Goal: Task Accomplishment & Management: Manage account settings

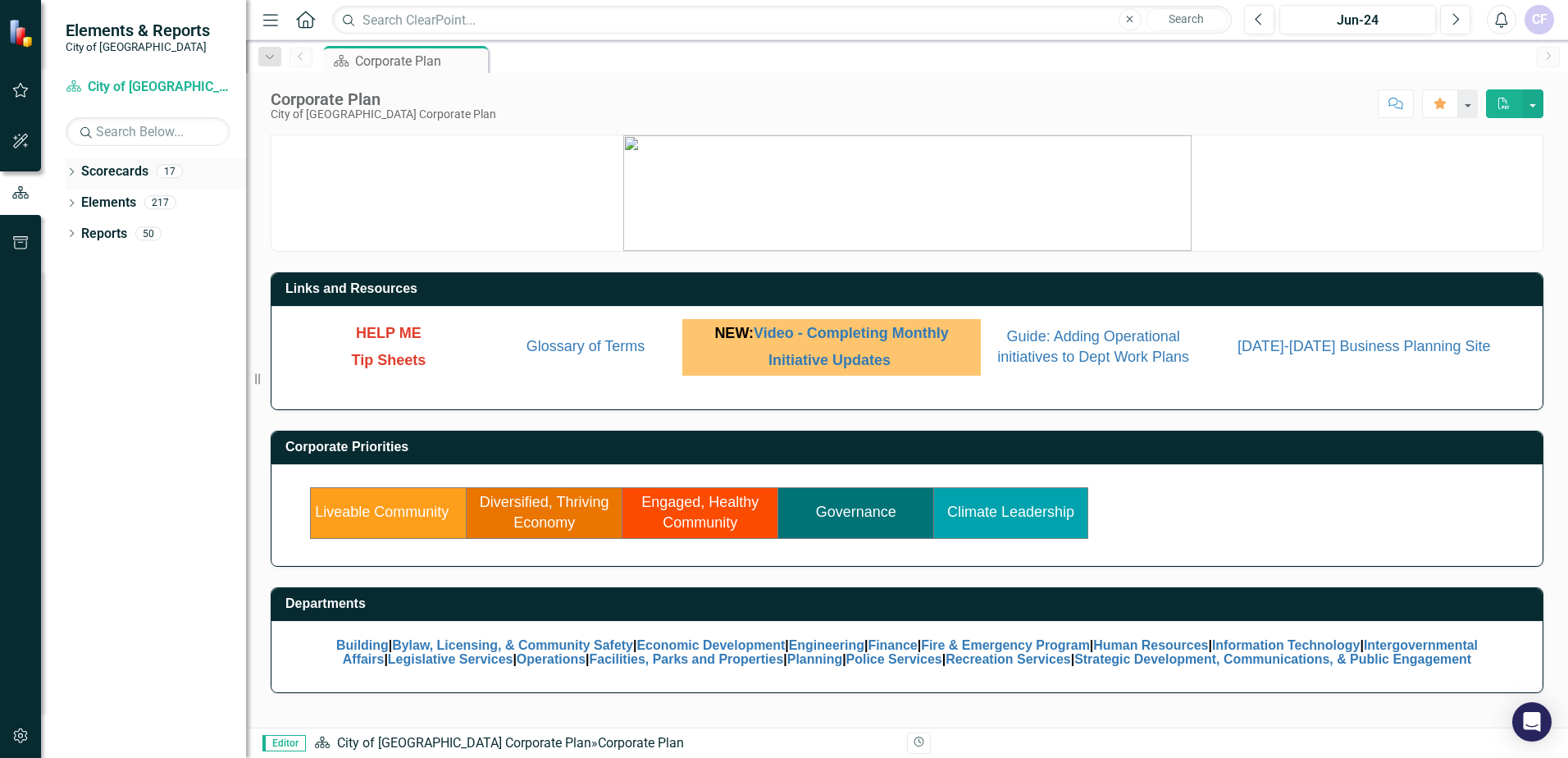
drag, startPoint x: 80, startPoint y: 180, endPoint x: 93, endPoint y: 181, distance: 13.0
click at [84, 180] on div "Dropdown Scorecards 17" at bounding box center [156, 174] width 180 height 31
click at [73, 169] on icon "Dropdown" at bounding box center [71, 173] width 12 height 9
click at [108, 197] on link "City of [GEOGRAPHIC_DATA] Corporate Plan" at bounding box center [168, 203] width 156 height 19
click at [80, 205] on icon at bounding box center [80, 202] width 4 height 8
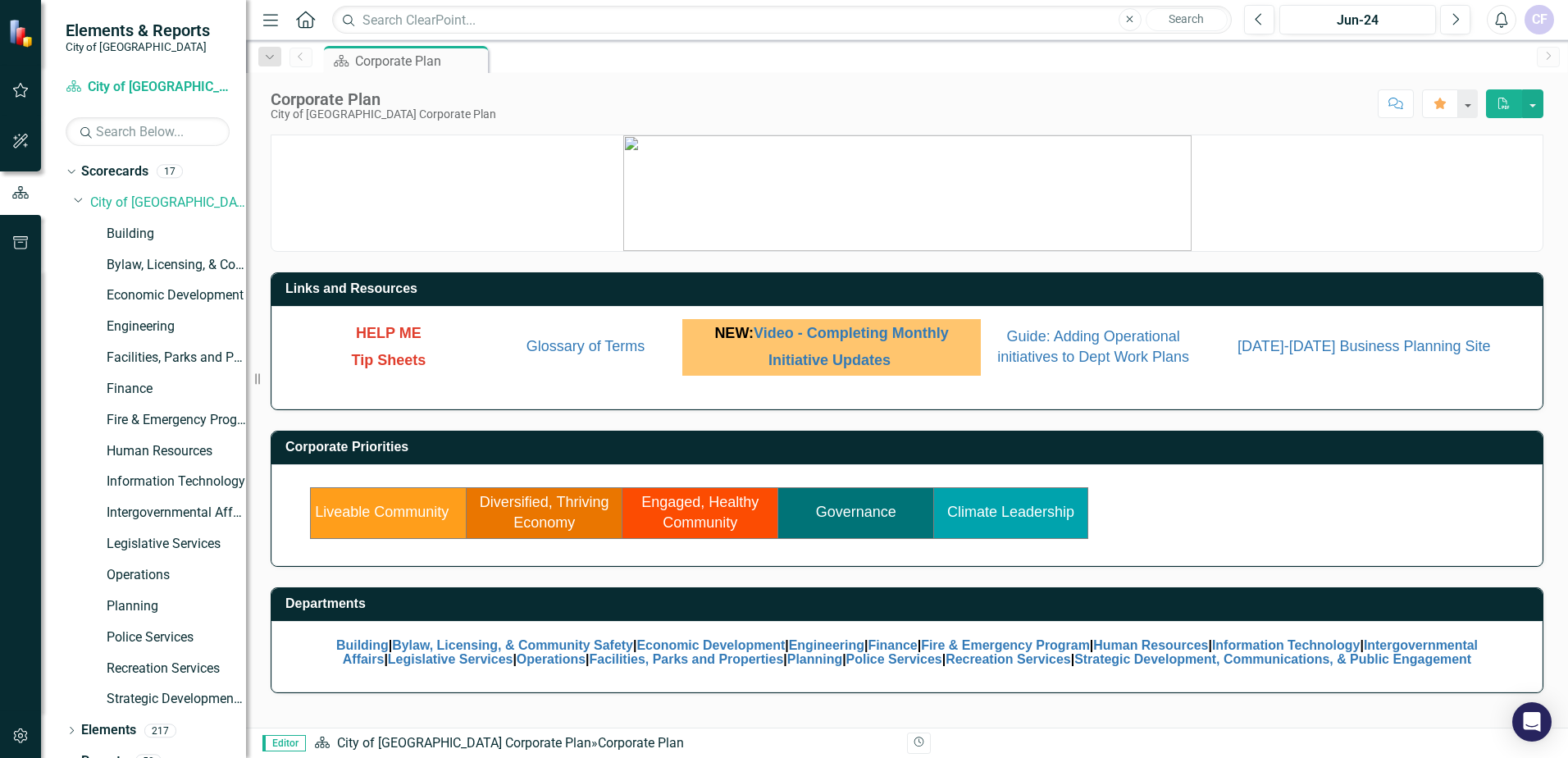
scroll to position [22, 0]
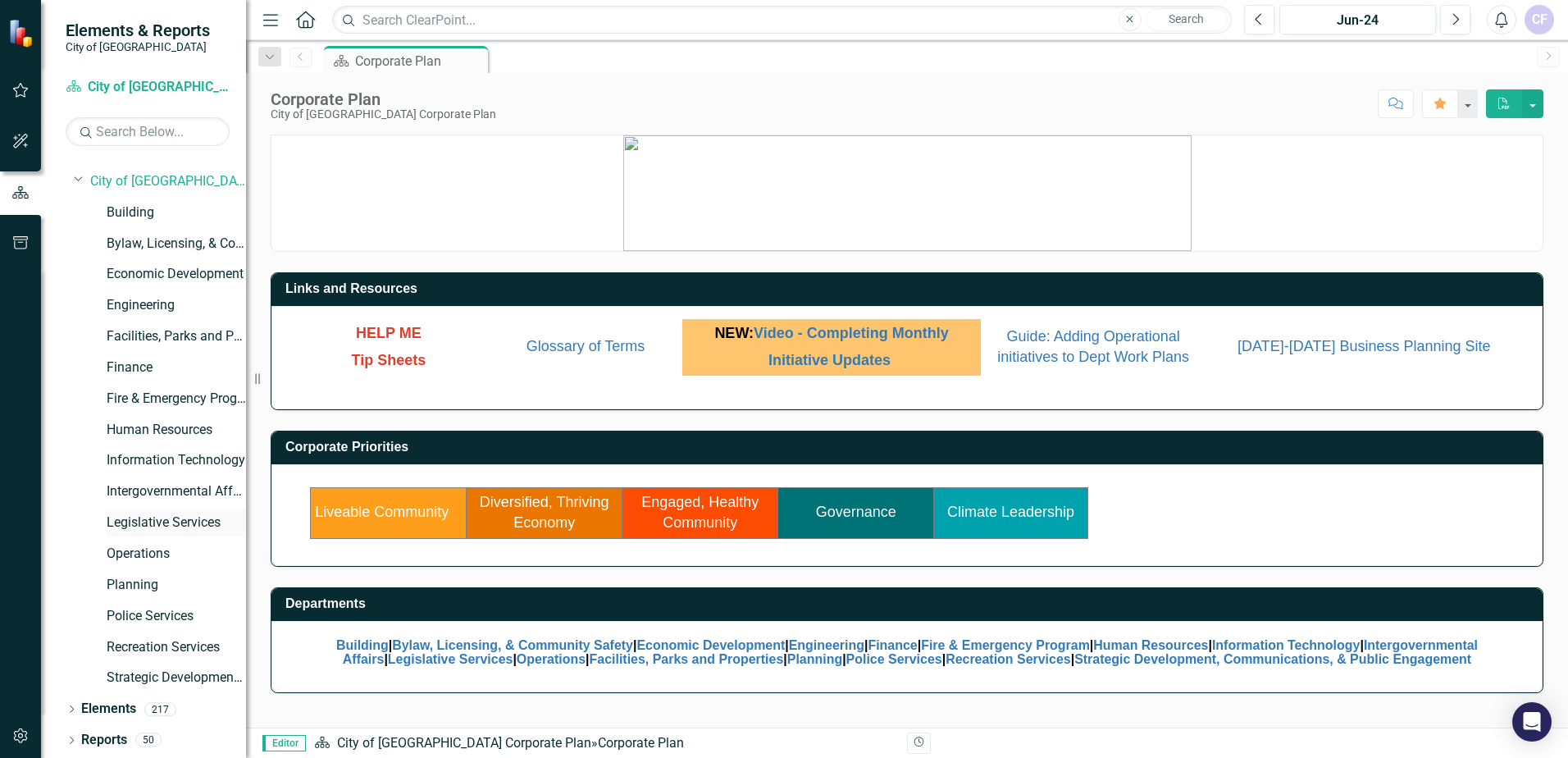
click at [128, 527] on link "Legislative Services" at bounding box center [176, 523] width 139 height 19
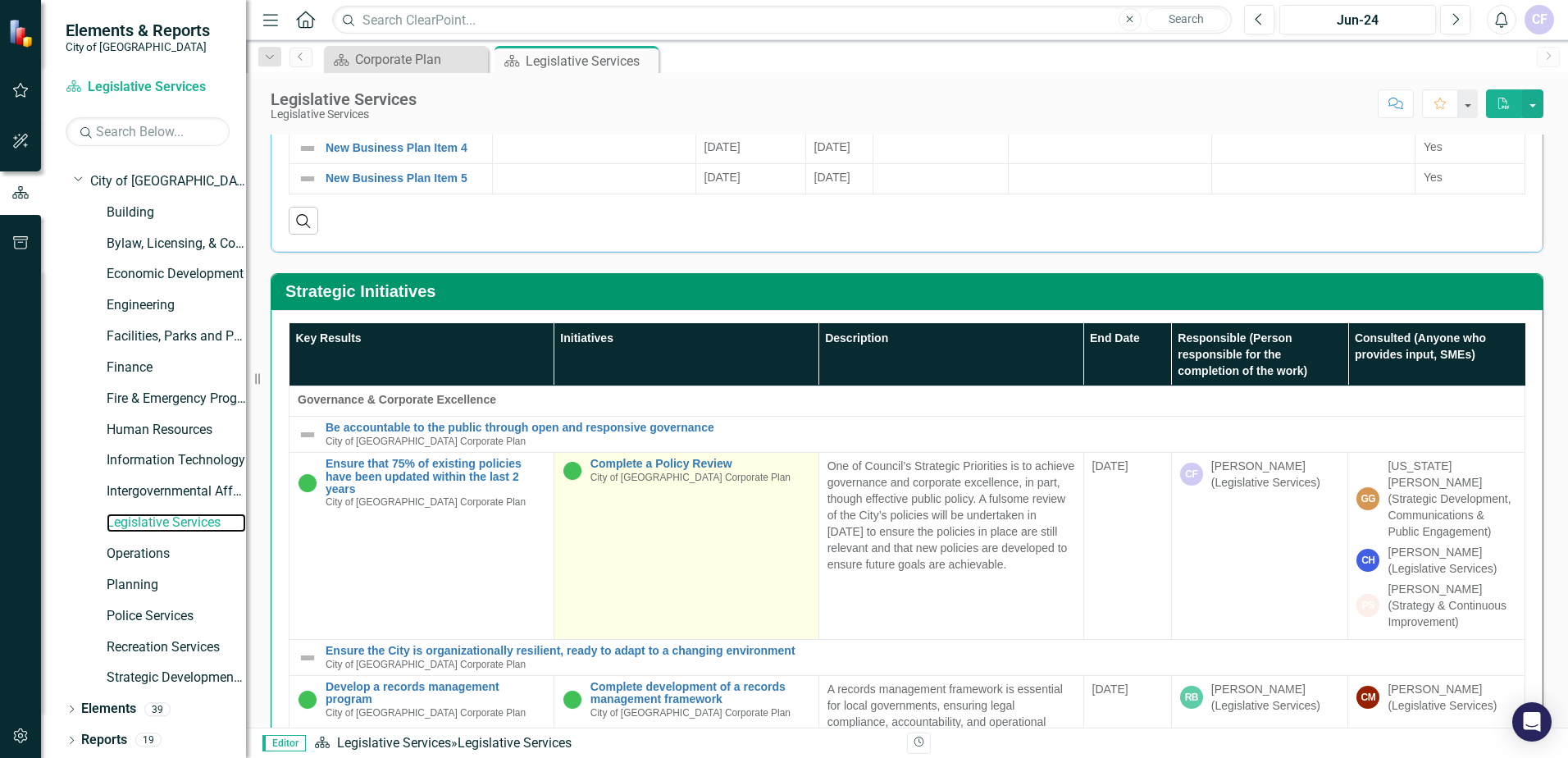
scroll to position [574, 0]
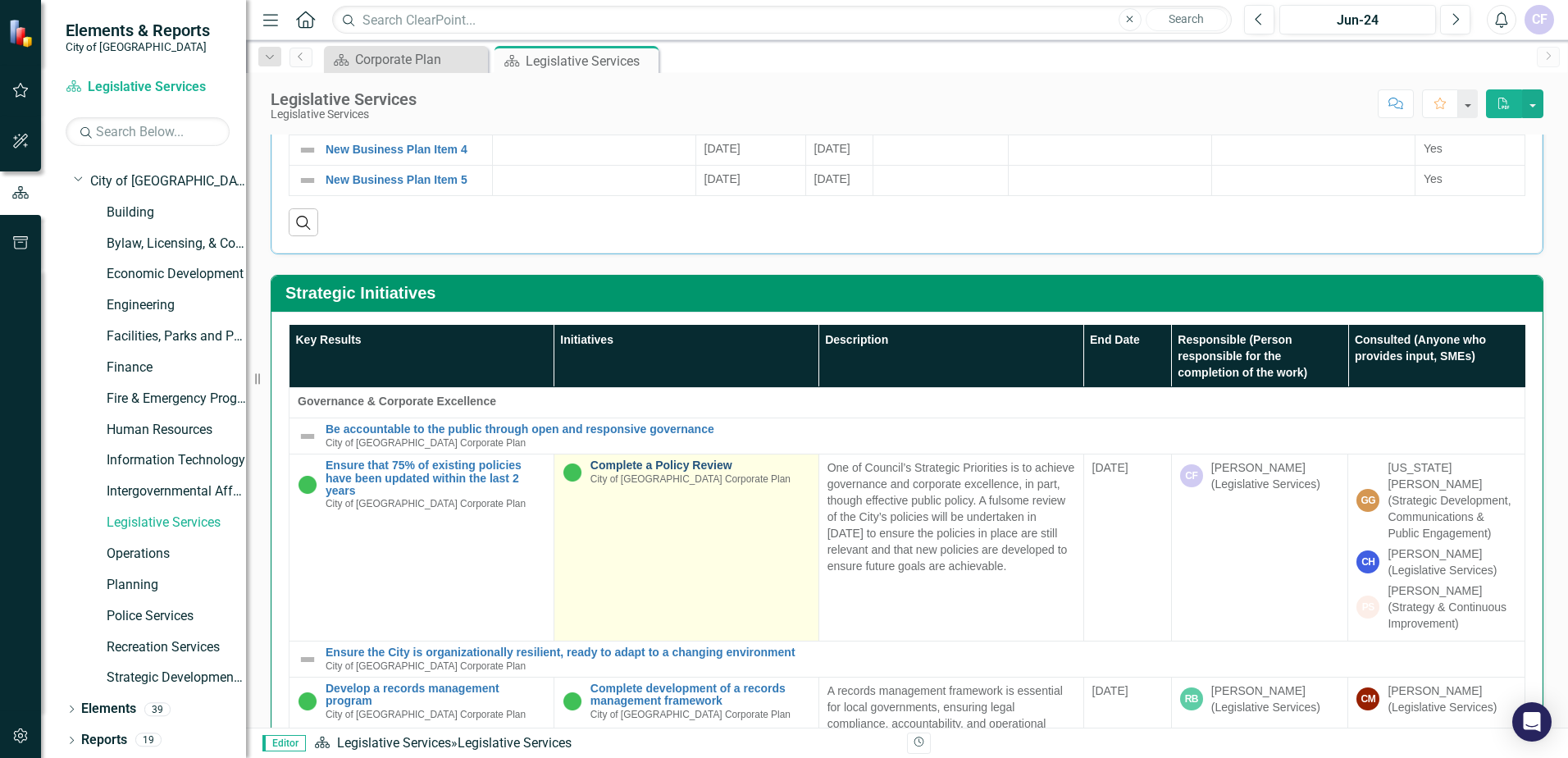
click at [647, 463] on link "Complete a Policy Review" at bounding box center [700, 466] width 219 height 12
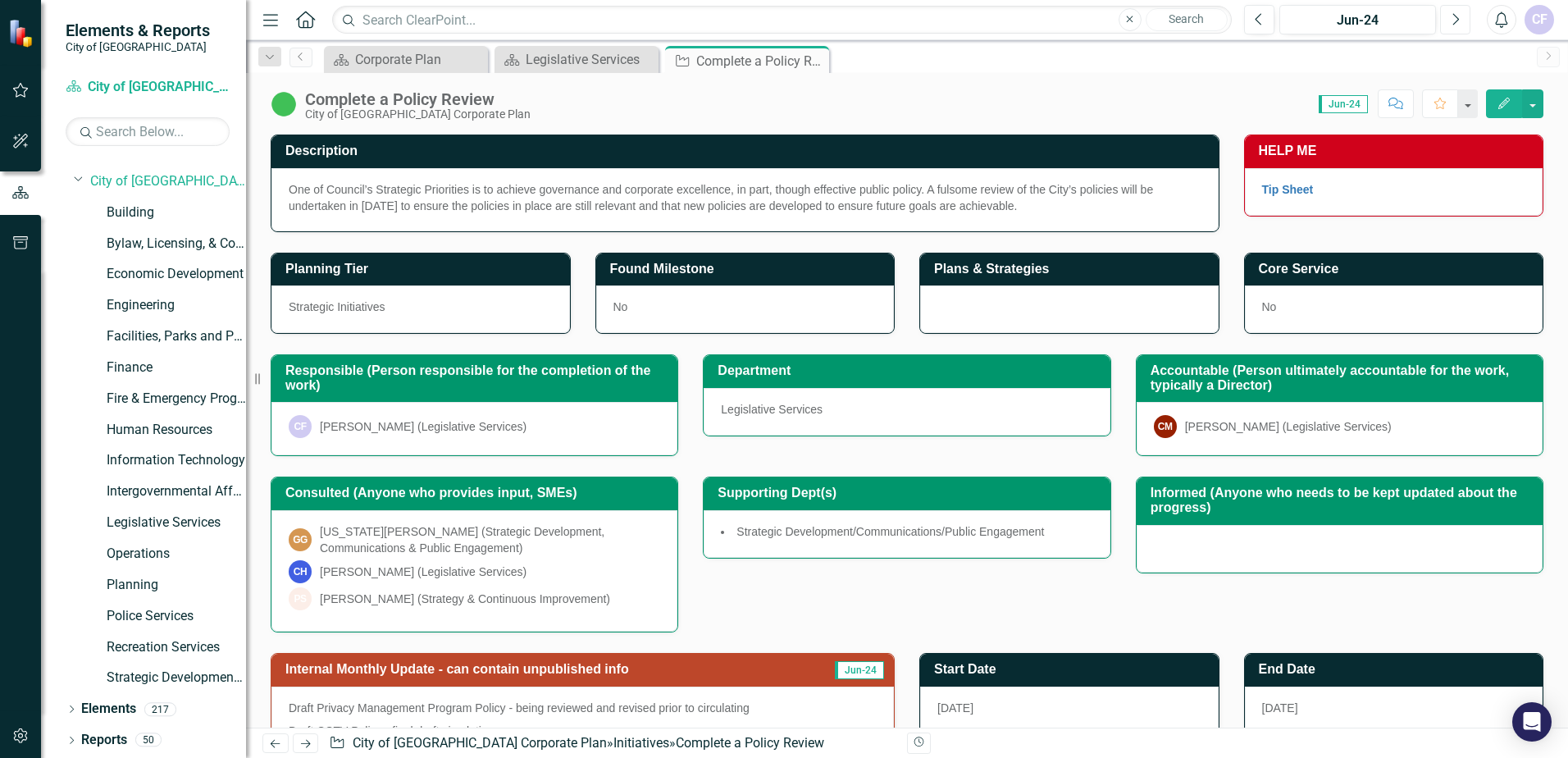
click at [1447, 15] on button "Next" at bounding box center [1455, 20] width 31 height 30
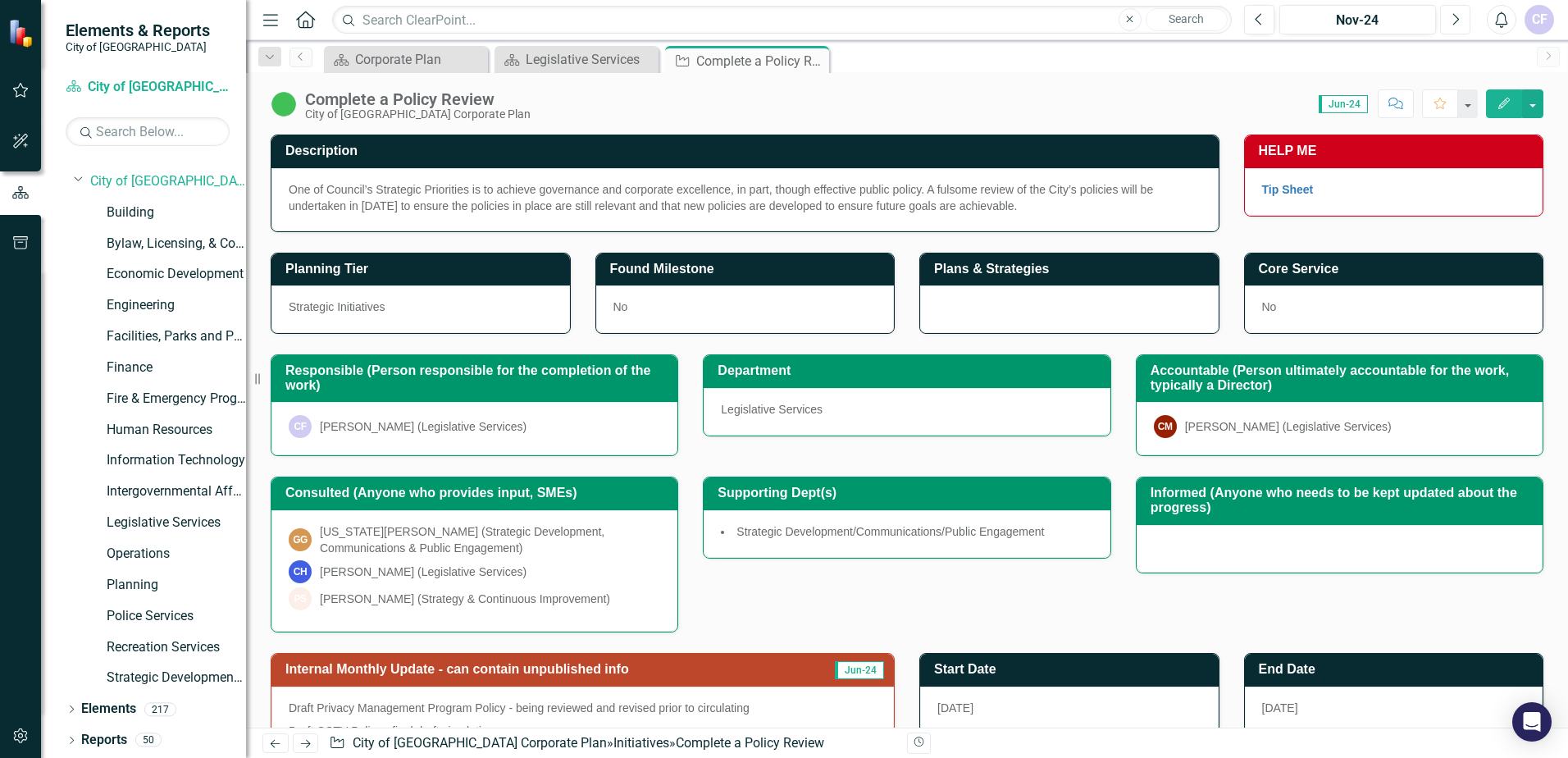
click at [1447, 15] on button "Next" at bounding box center [1455, 20] width 31 height 30
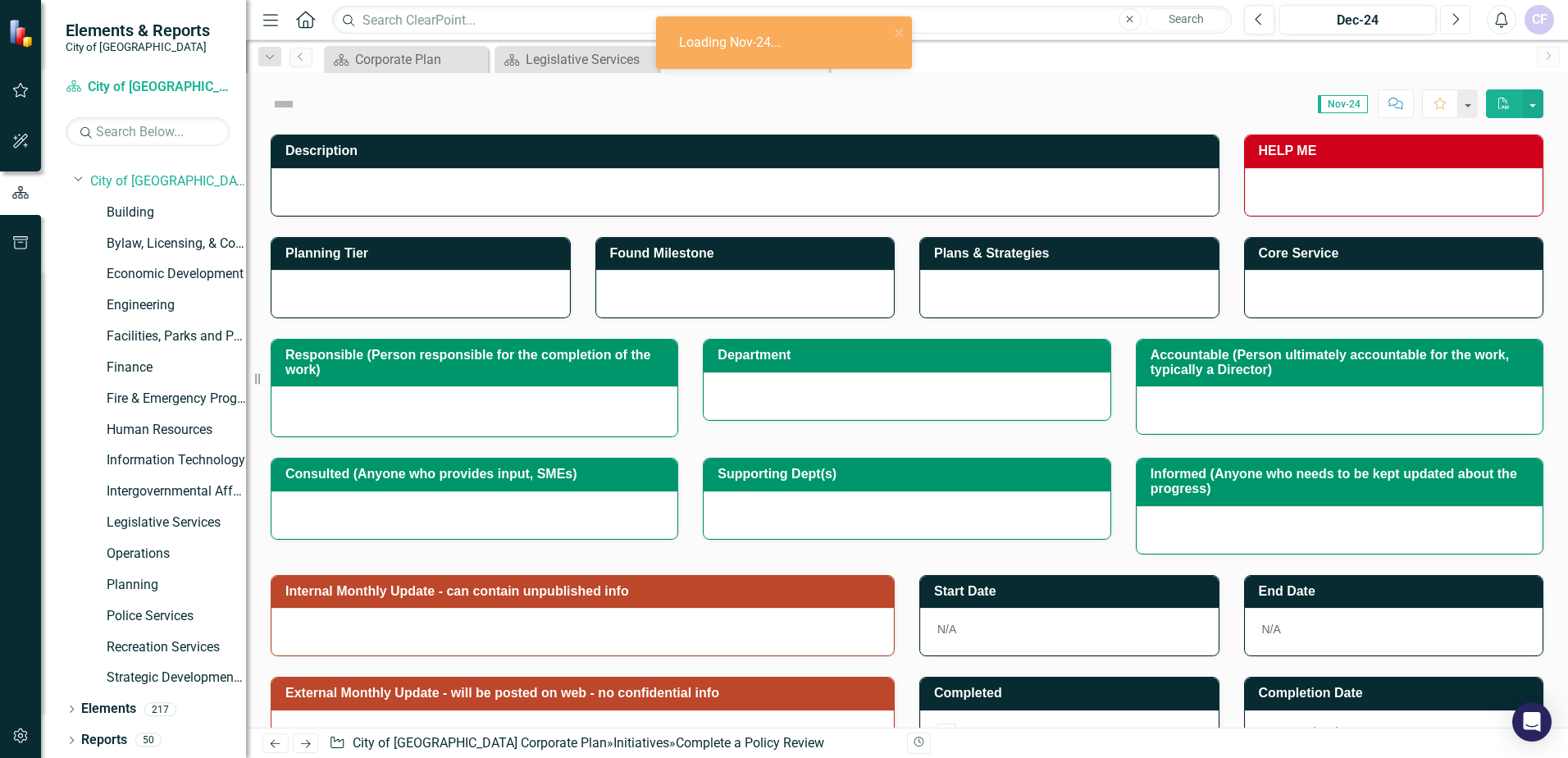
click at [1447, 15] on button "Next" at bounding box center [1455, 20] width 31 height 30
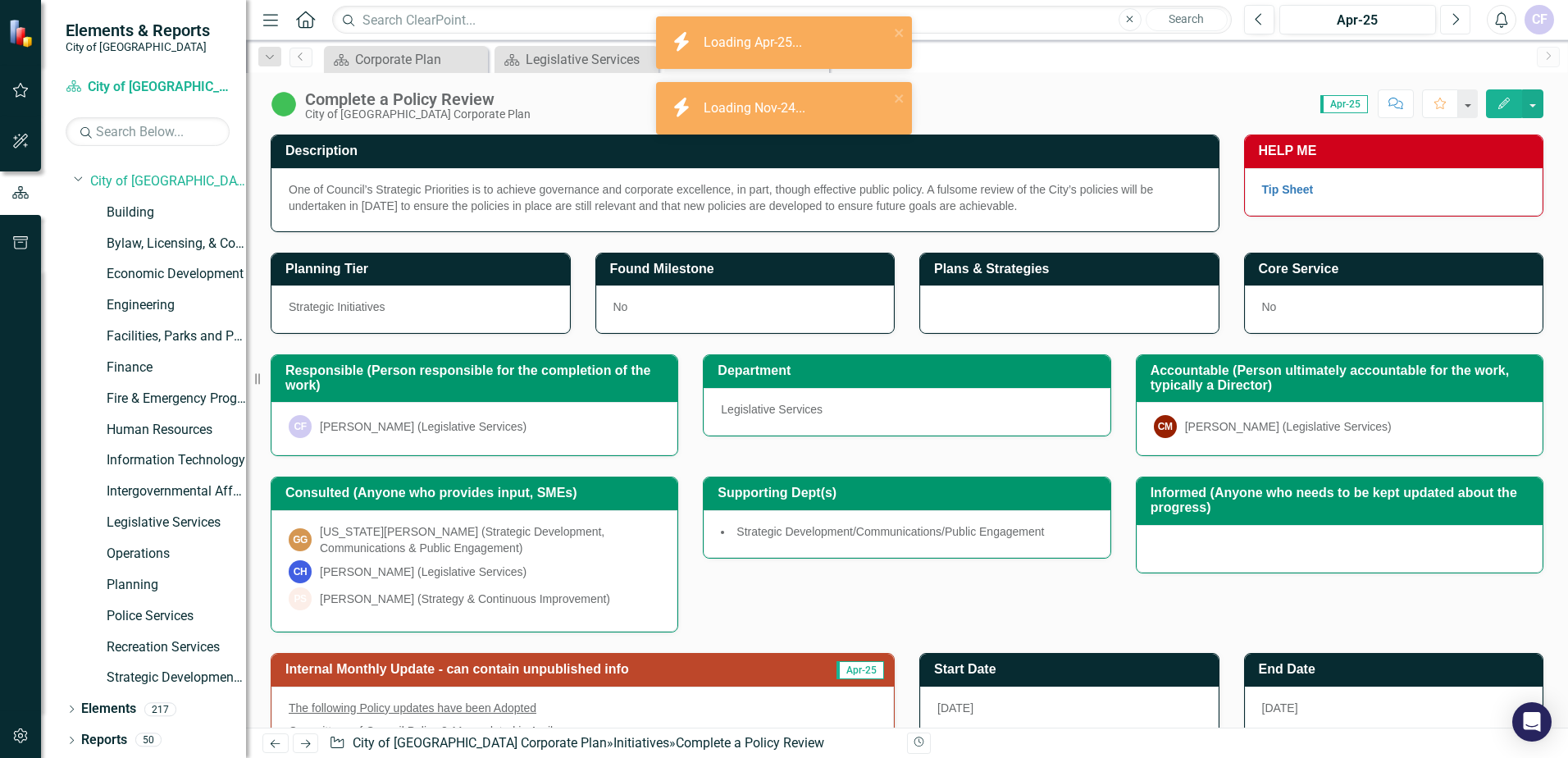
click at [1447, 15] on button "Next" at bounding box center [1455, 20] width 31 height 30
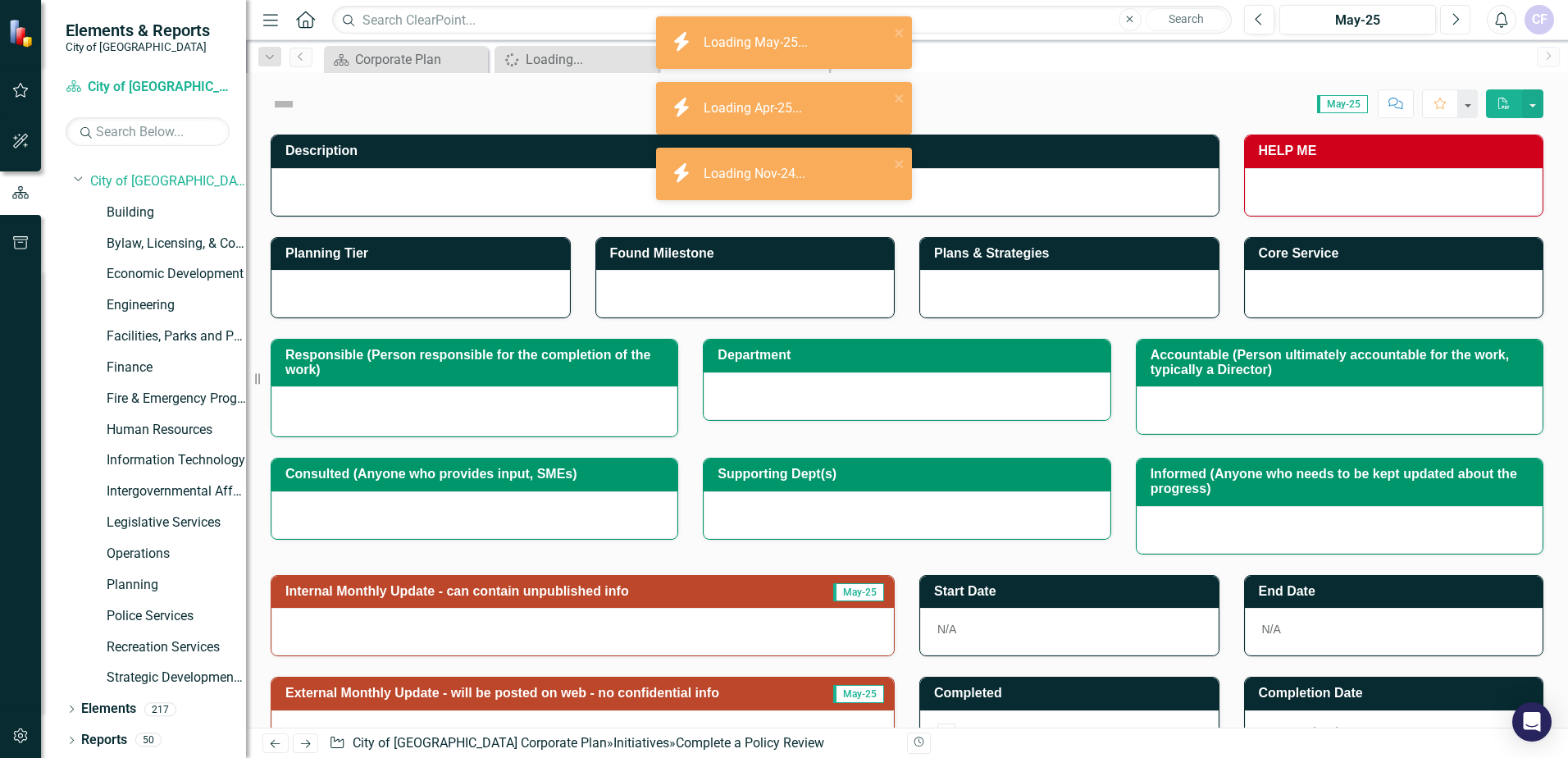
click at [1447, 15] on button "Next" at bounding box center [1455, 20] width 31 height 30
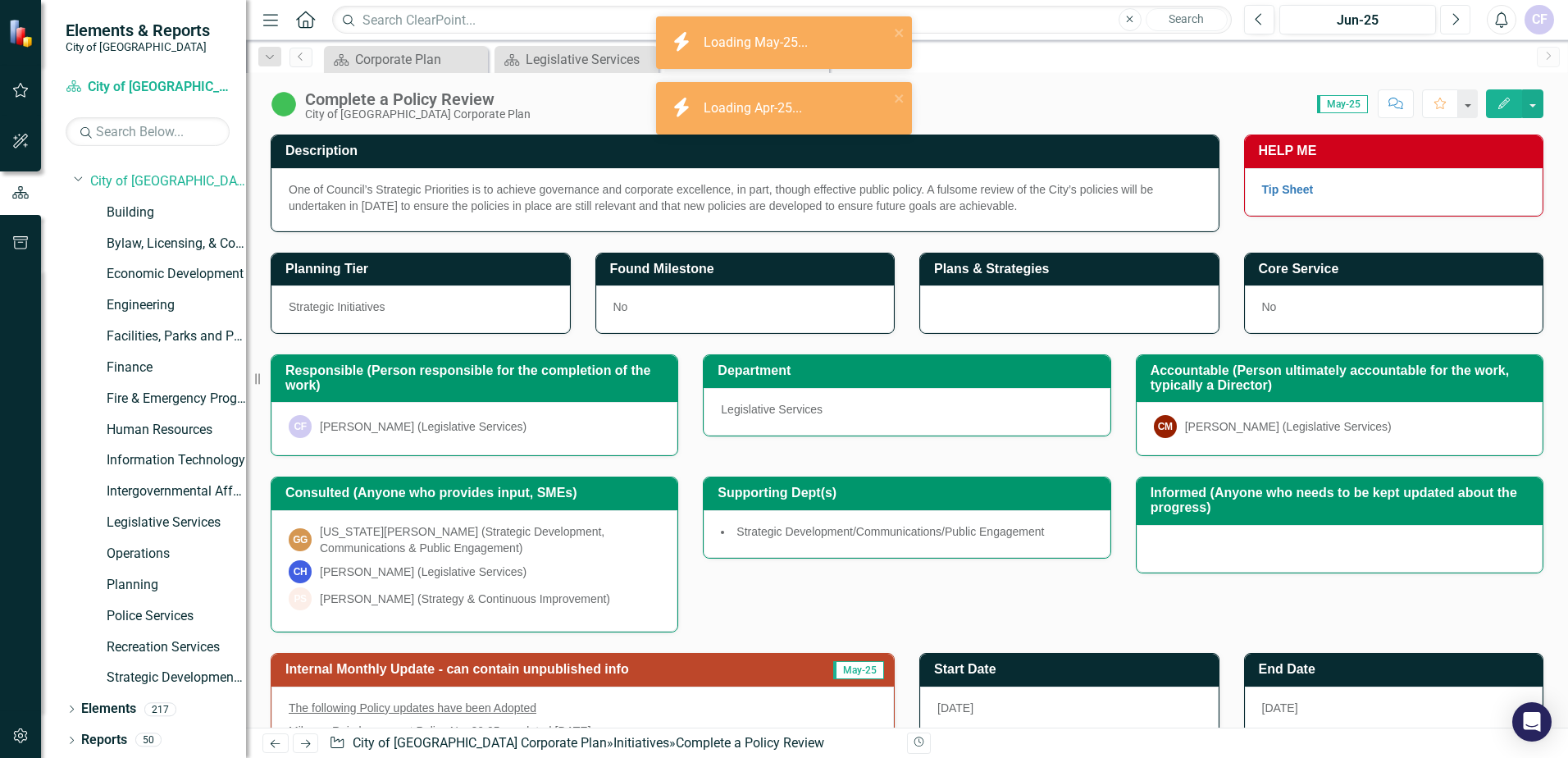
click at [1447, 15] on button "Next" at bounding box center [1455, 20] width 31 height 30
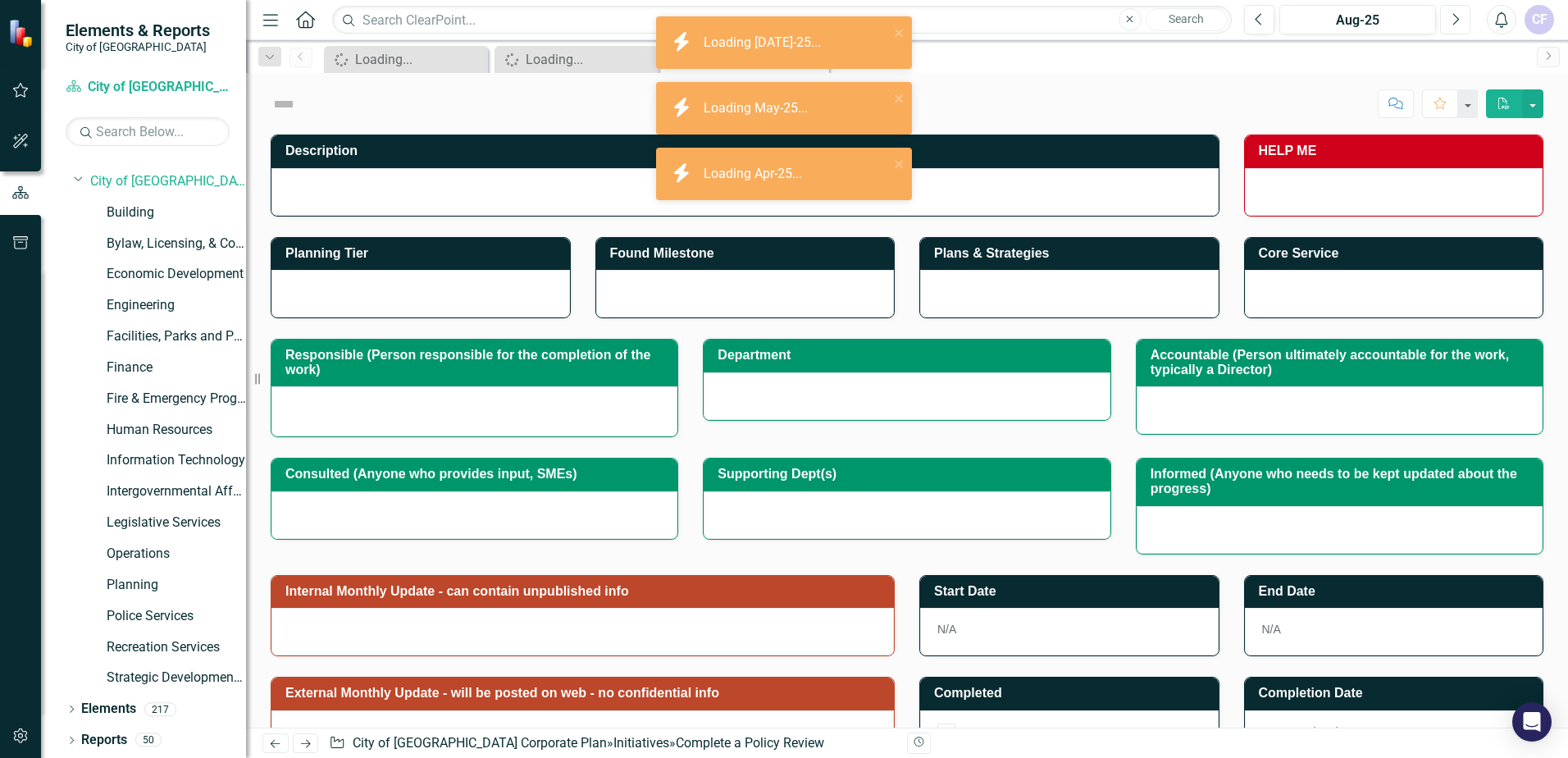
click at [1447, 15] on button "Next" at bounding box center [1455, 20] width 31 height 30
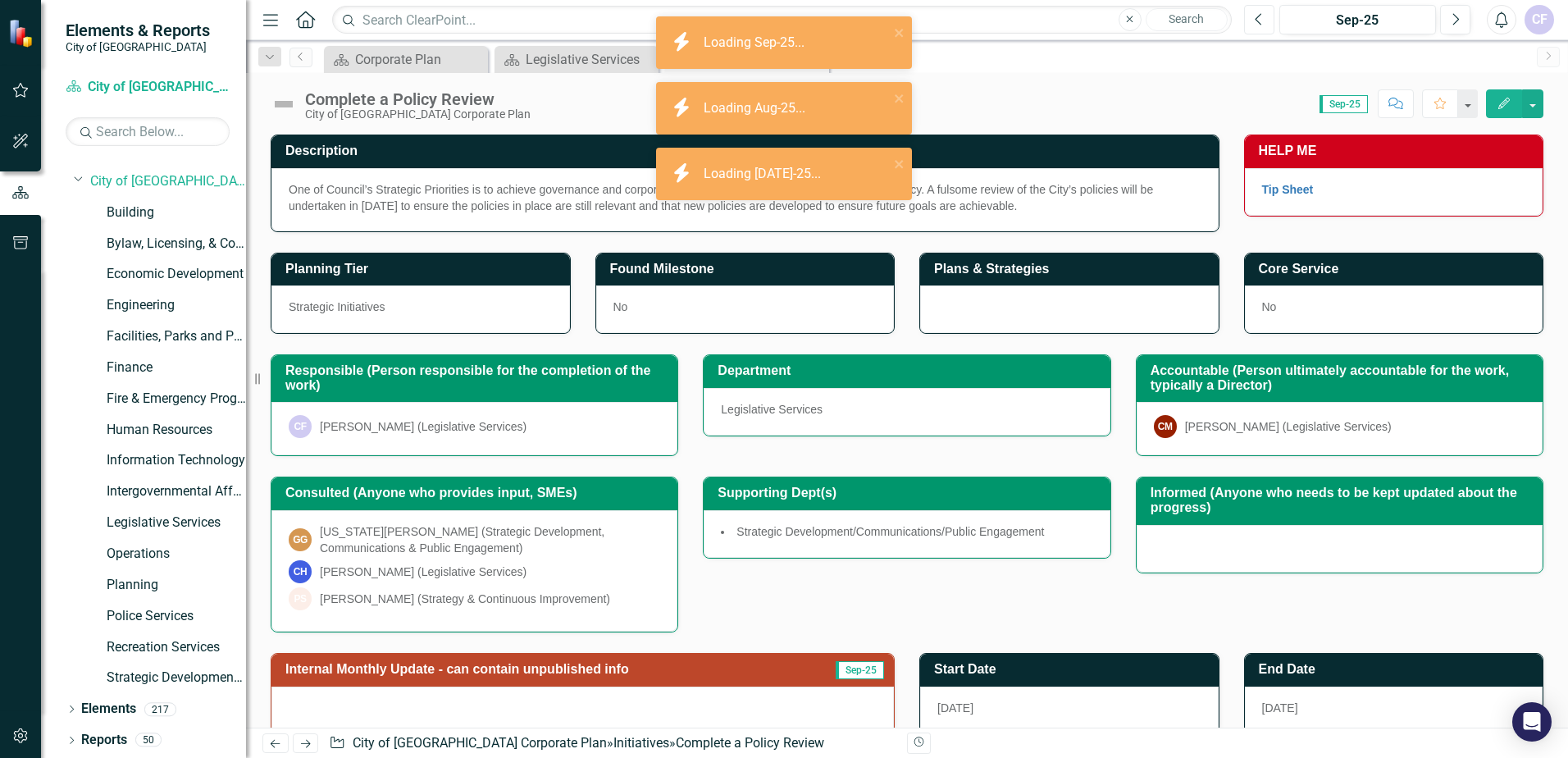
click at [1258, 21] on icon "Previous" at bounding box center [1258, 20] width 9 height 15
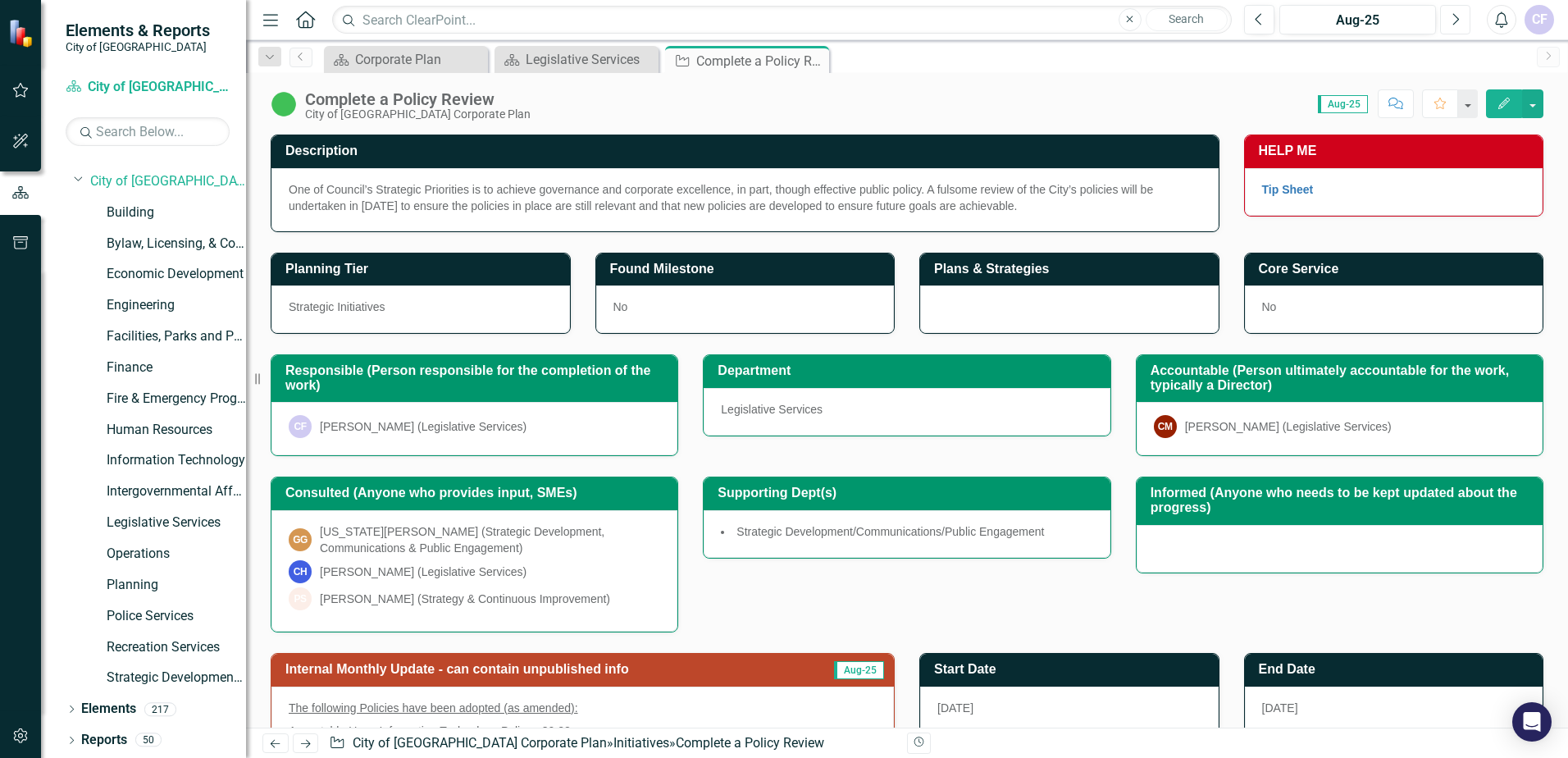
click at [1458, 17] on icon "Next" at bounding box center [1455, 20] width 9 height 15
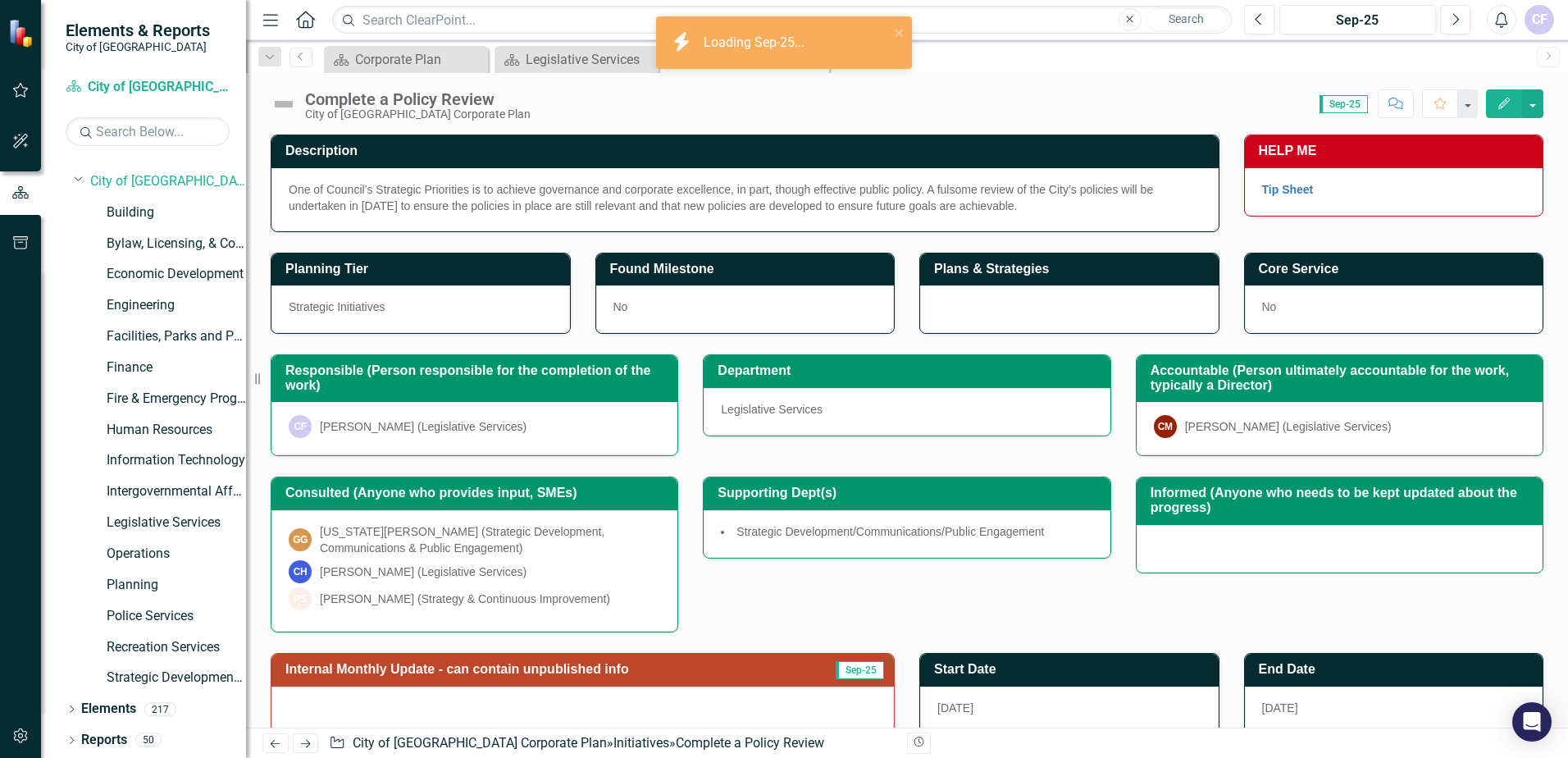
click at [1507, 100] on icon "Edit" at bounding box center [1504, 104] width 15 height 12
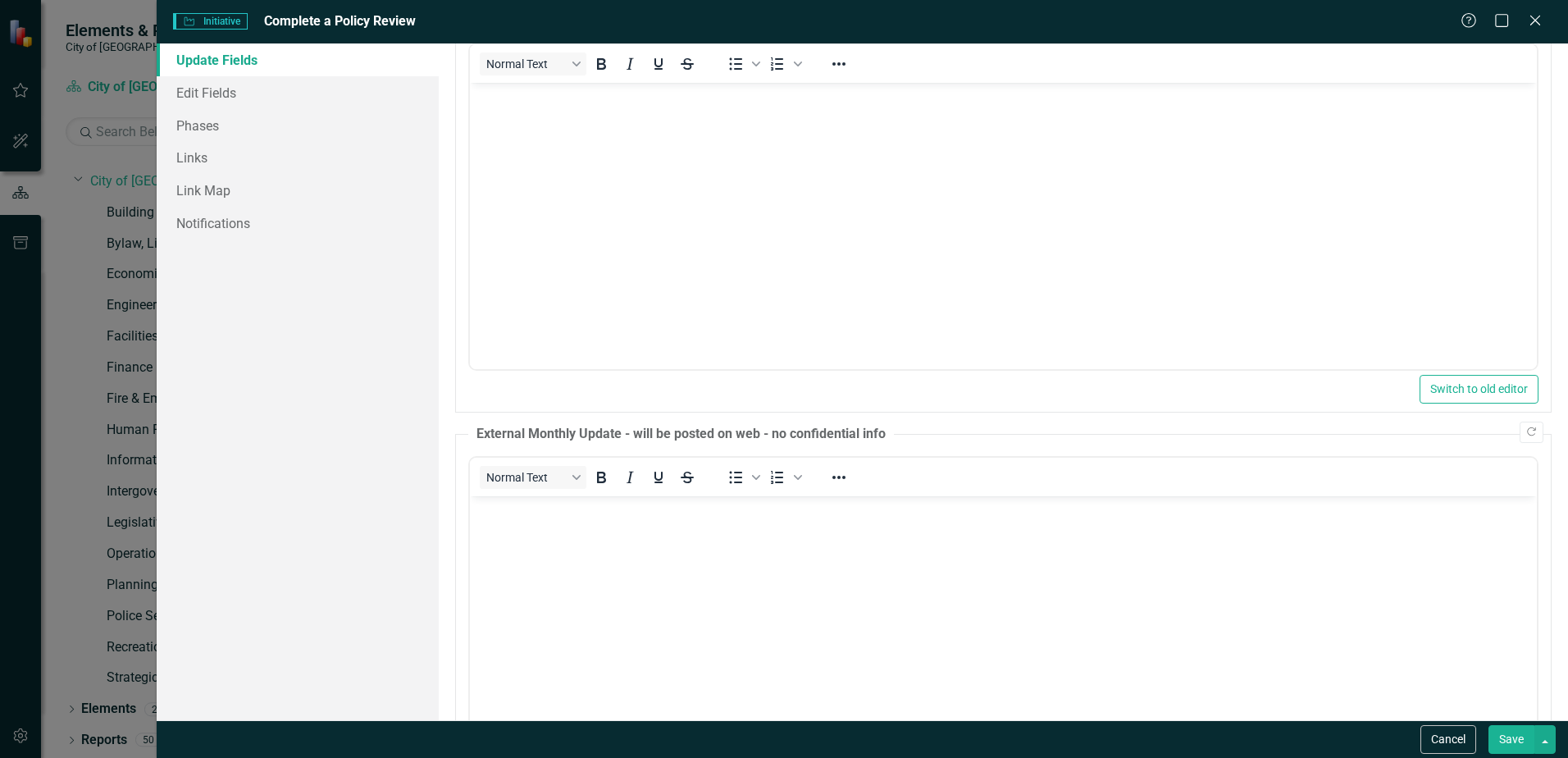
scroll to position [246, 0]
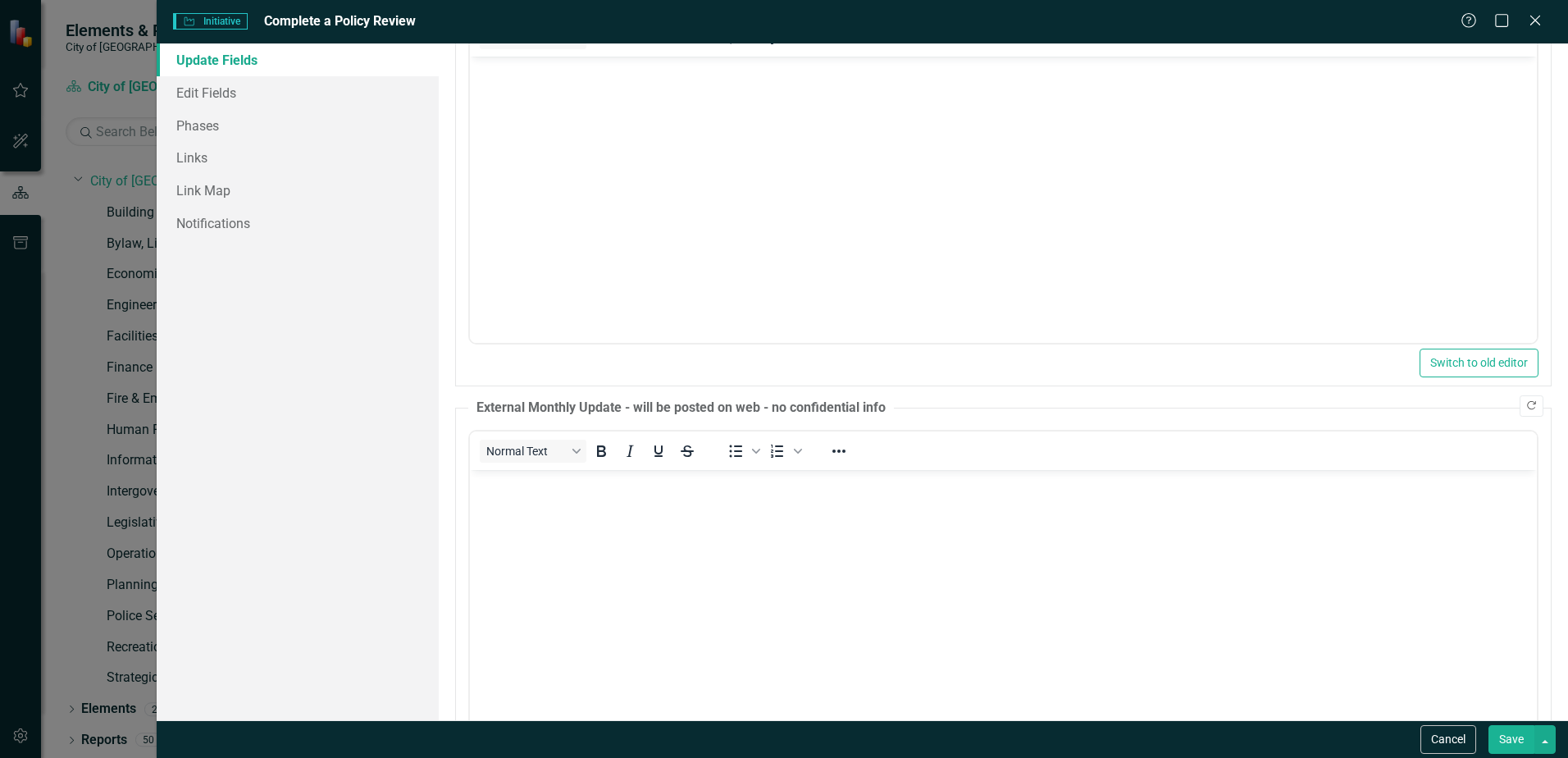
click at [1519, 412] on button "Copy Forward" at bounding box center [1531, 406] width 24 height 22
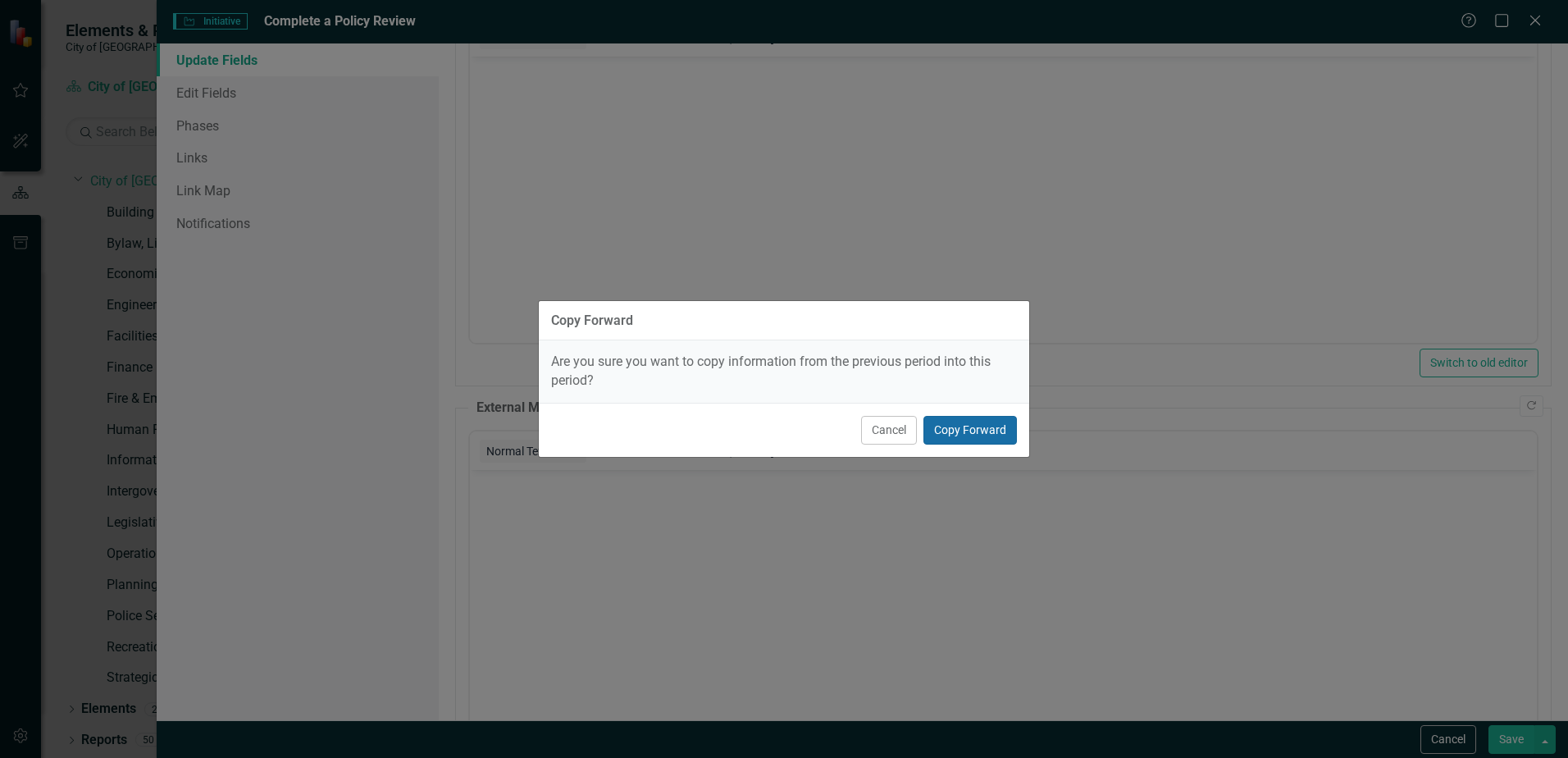
click at [989, 436] on button "Copy Forward" at bounding box center [969, 430] width 94 height 29
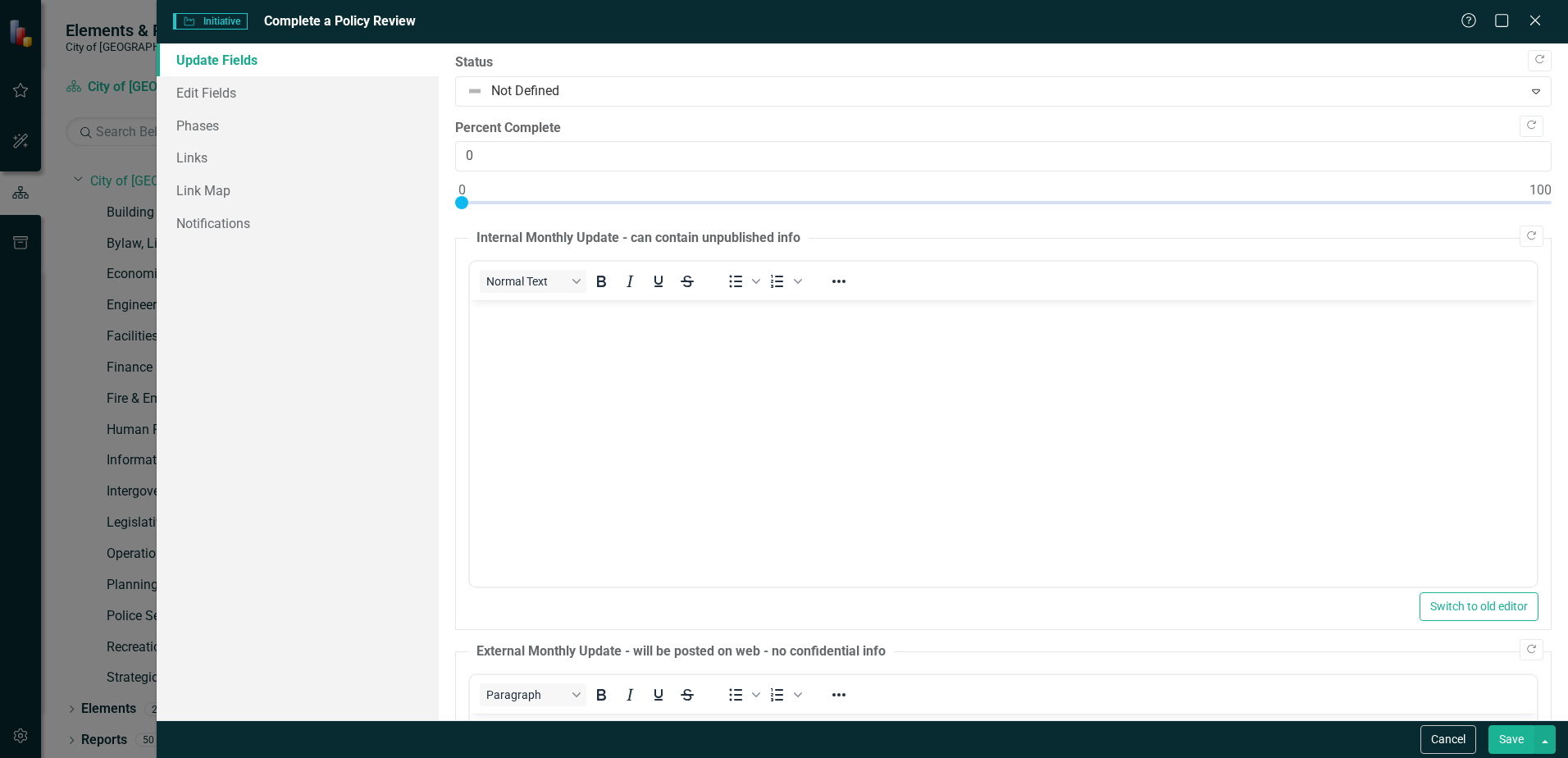
scroll to position [0, 0]
click at [1527, 235] on icon "button" at bounding box center [1531, 238] width 9 height 9
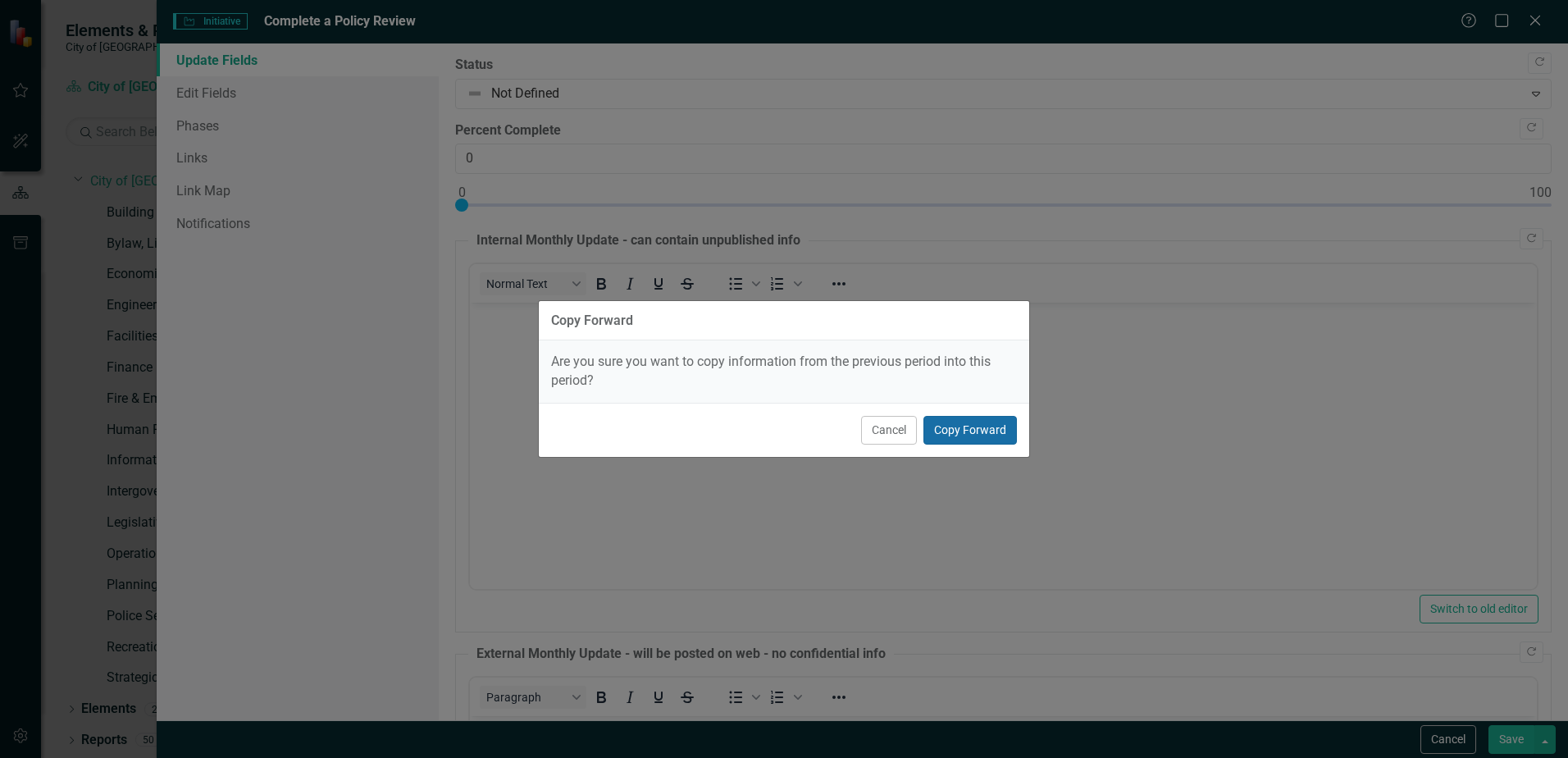
click at [965, 429] on button "Copy Forward" at bounding box center [969, 430] width 94 height 29
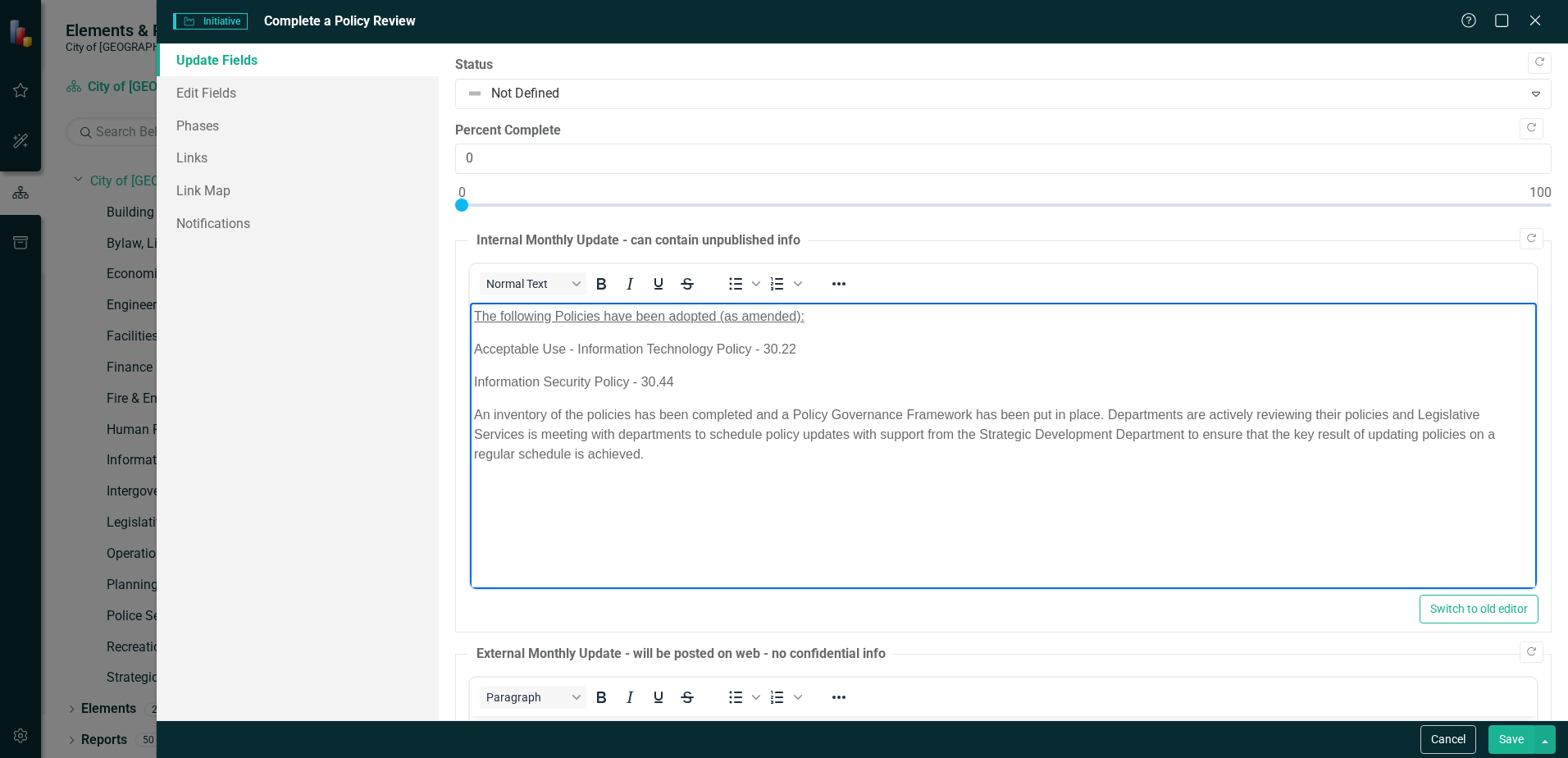
drag, startPoint x: 687, startPoint y: 382, endPoint x: 903, endPoint y: 637, distance: 334.2
click at [470, 333] on html "The following Policies have been adopted (as amended): Acceptable Use - Informa…" at bounding box center [1003, 425] width 1067 height 246
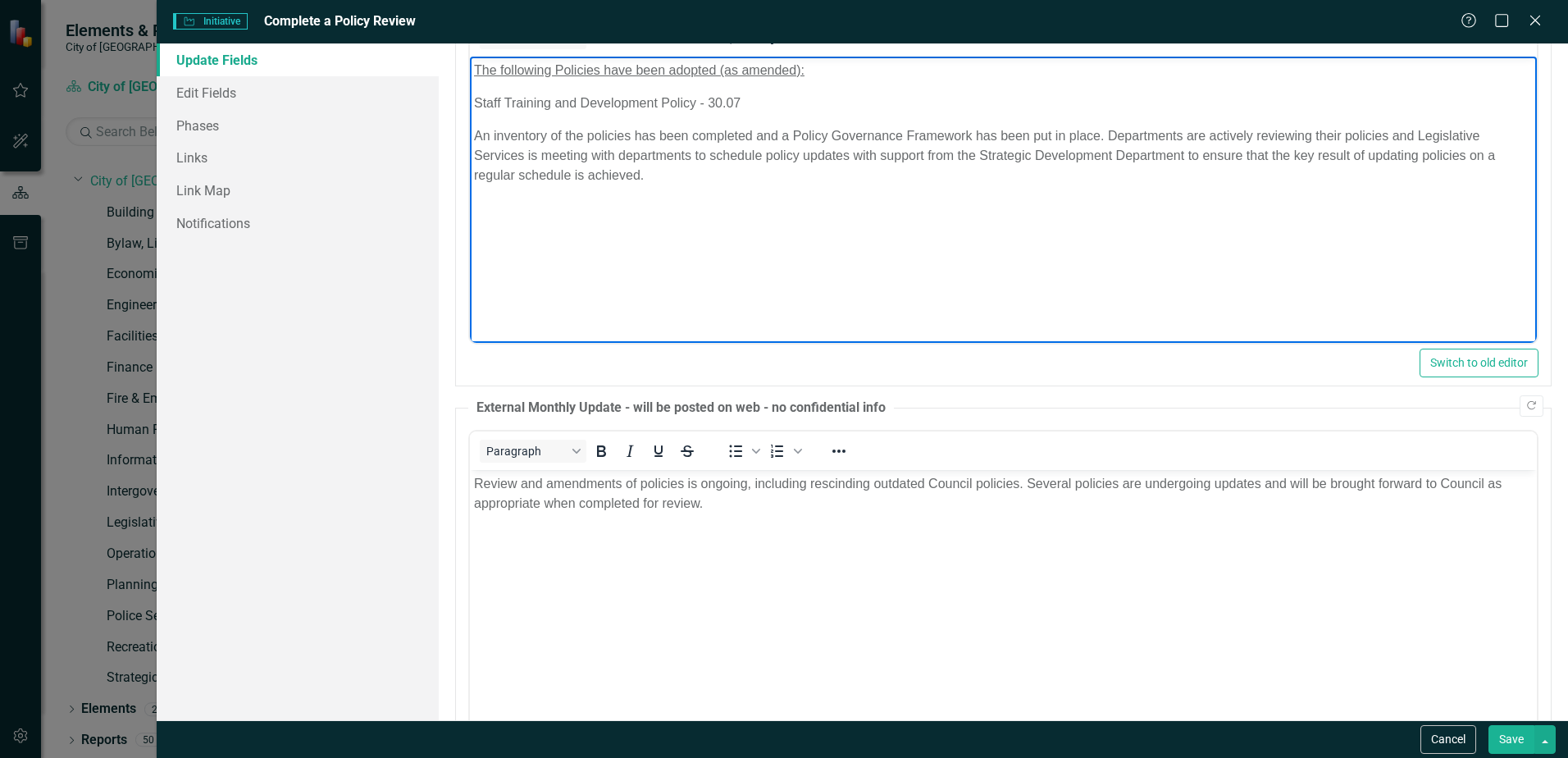
scroll to position [350, 0]
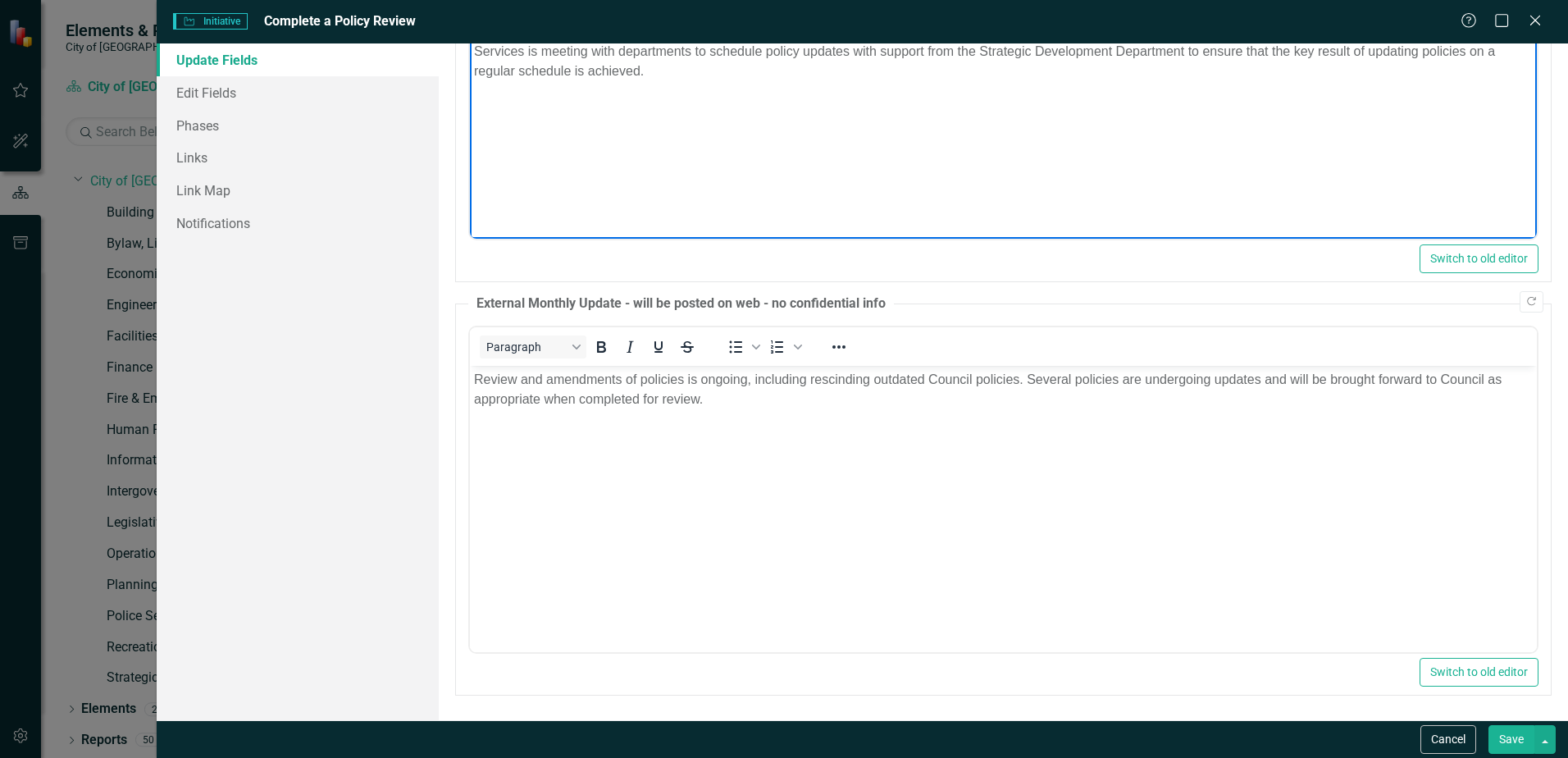
click at [1516, 741] on button "Save" at bounding box center [1511, 740] width 46 height 29
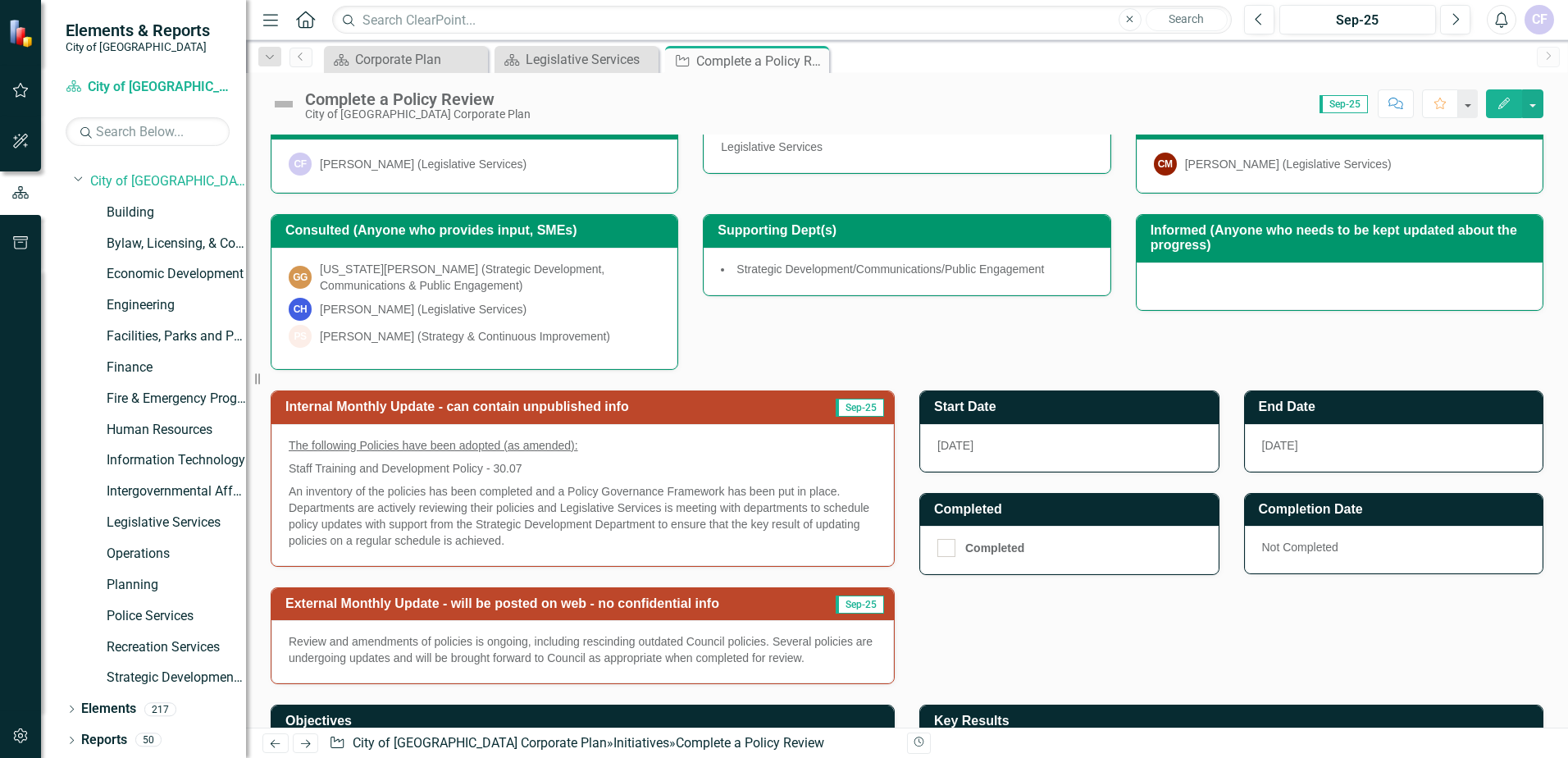
scroll to position [0, 0]
